Goal: Navigation & Orientation: Find specific page/section

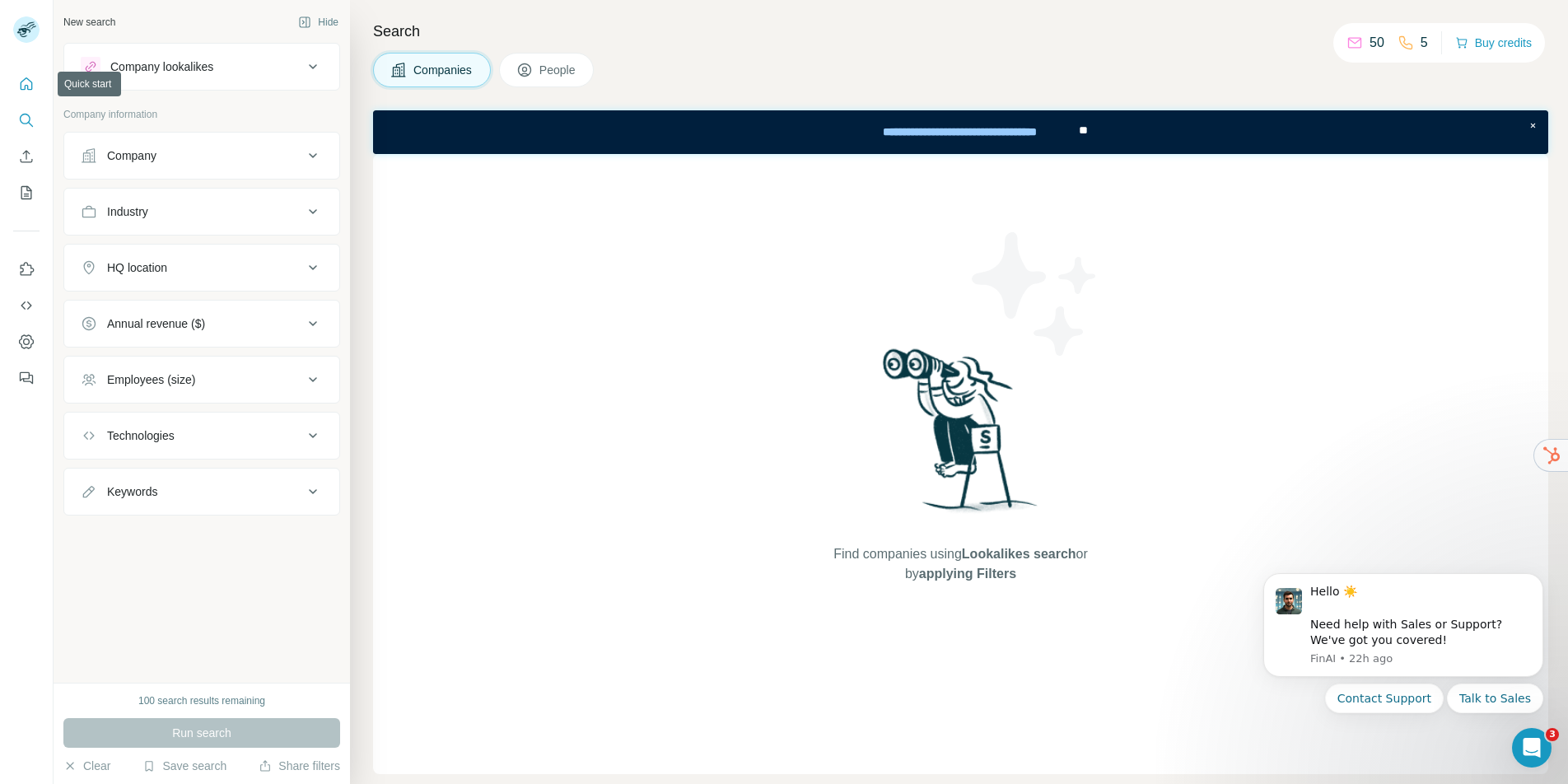
click at [18, 84] on icon "Quick start" at bounding box center [26, 83] width 17 height 17
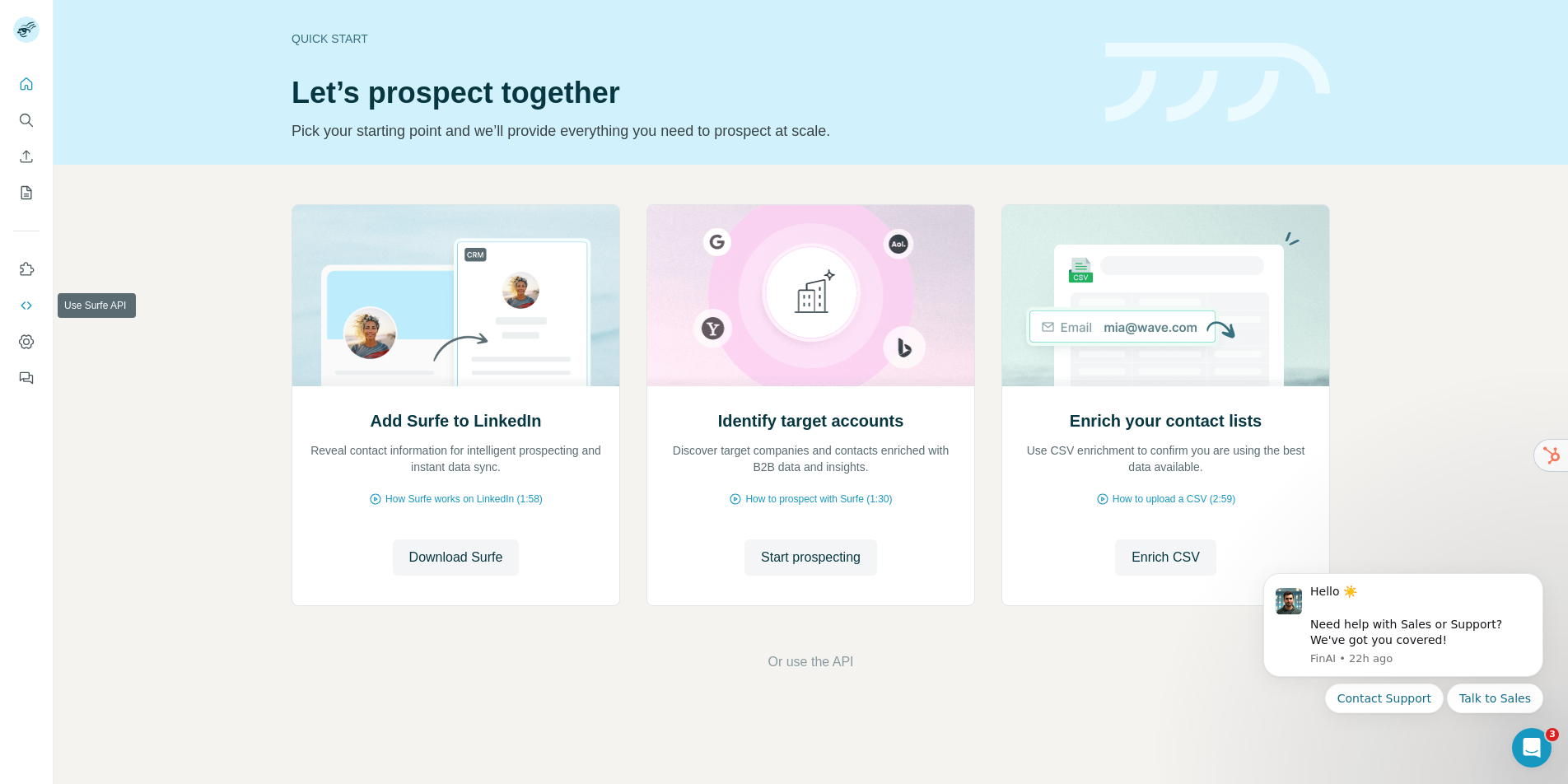
click at [27, 300] on icon "Use Surfe API" at bounding box center [26, 305] width 17 height 17
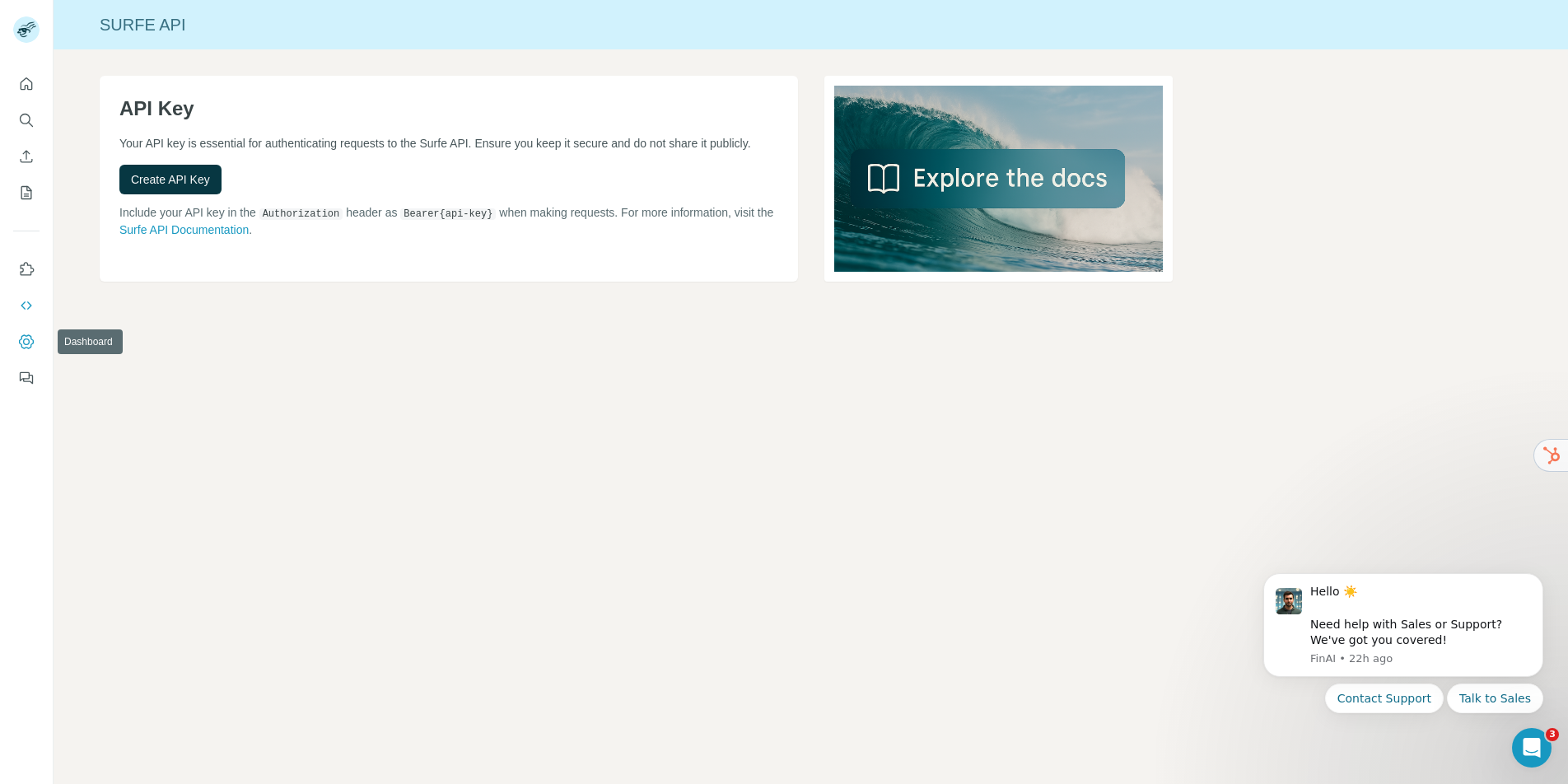
click at [31, 344] on icon "Dashboard" at bounding box center [26, 342] width 17 height 17
